Goal: Information Seeking & Learning: Learn about a topic

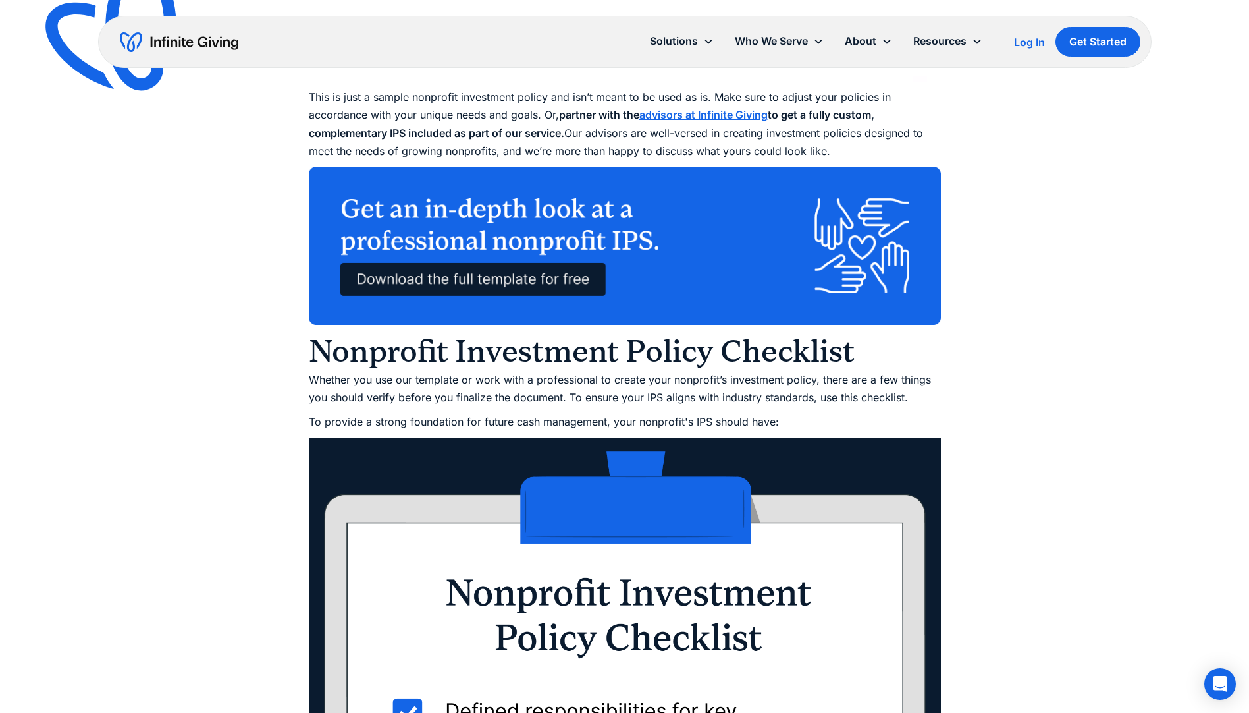
scroll to position [6200, 0]
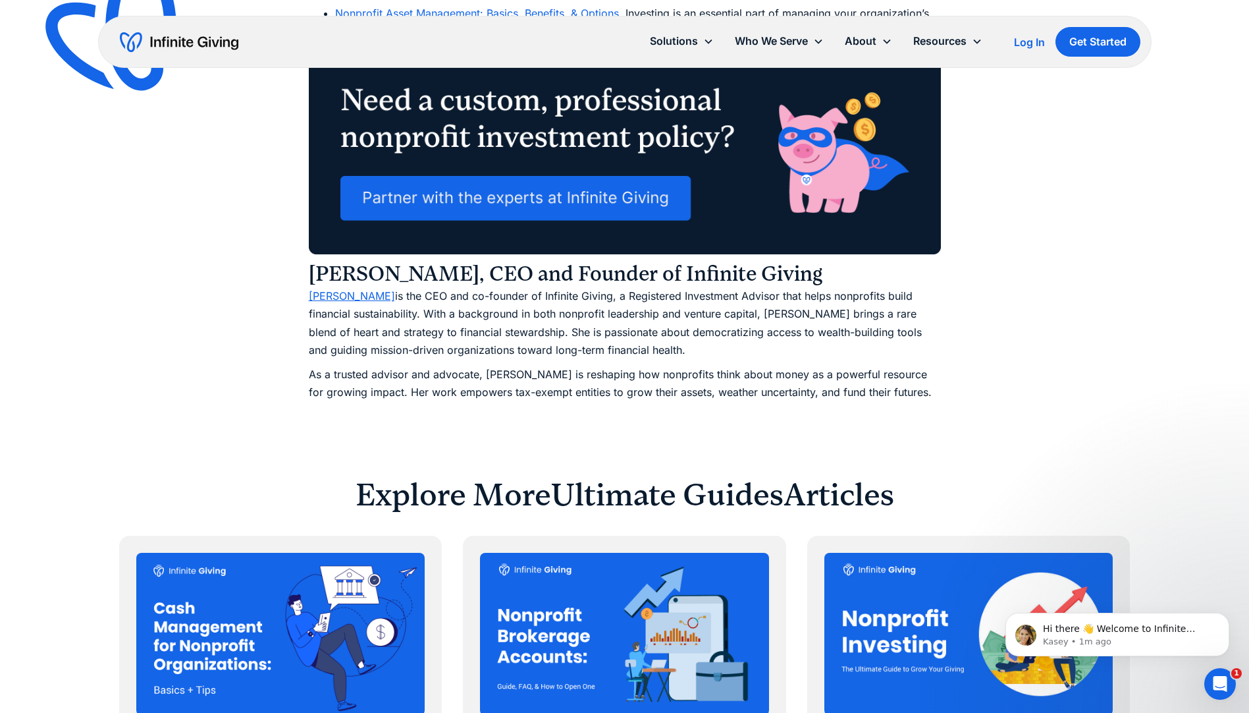
scroll to position [7771, 0]
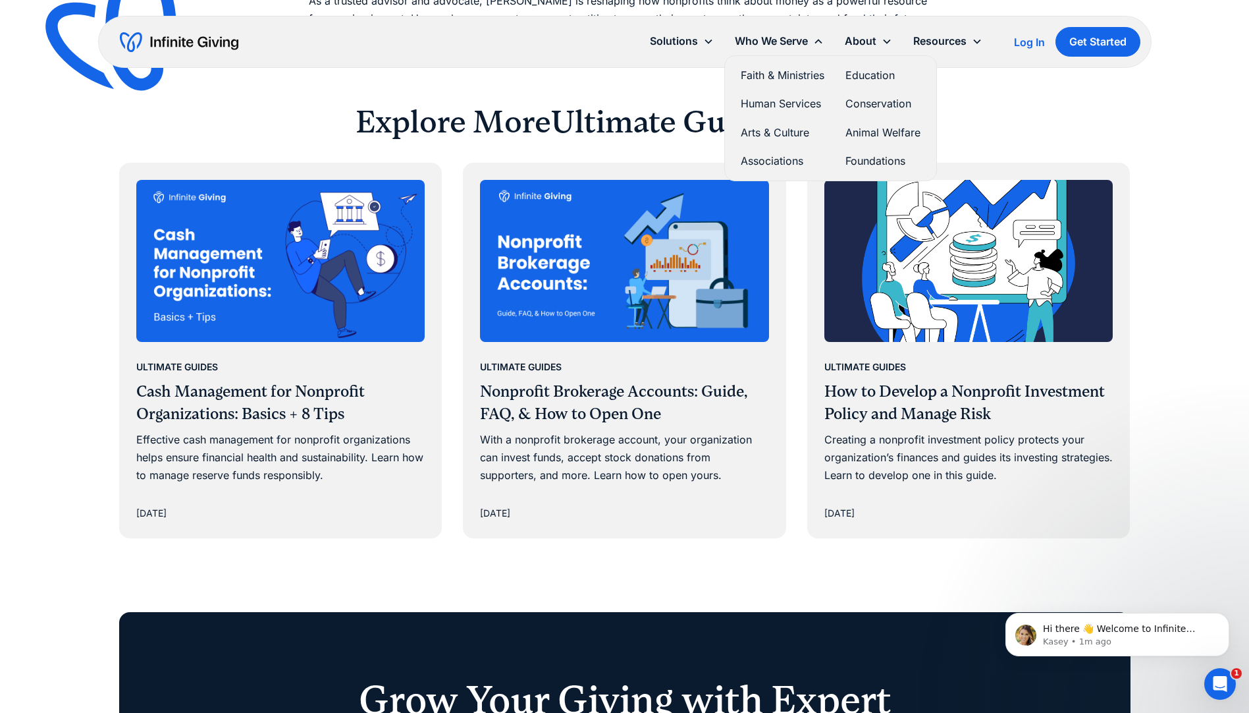
scroll to position [8100, 0]
